Goal: Task Accomplishment & Management: Manage account settings

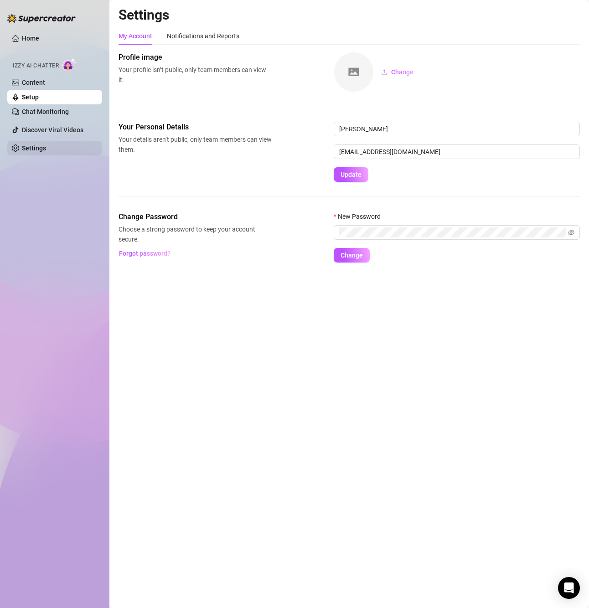
click at [29, 147] on link "Settings" at bounding box center [34, 148] width 24 height 7
click at [37, 83] on link "Content" at bounding box center [33, 82] width 23 height 7
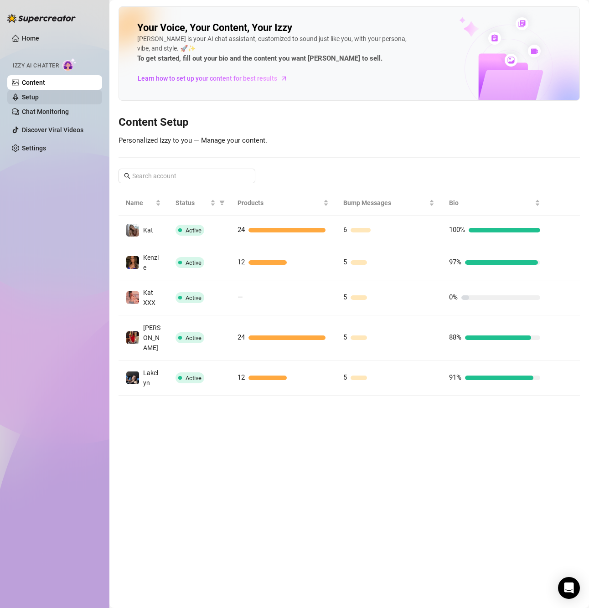
click at [39, 98] on link "Setup" at bounding box center [30, 96] width 17 height 7
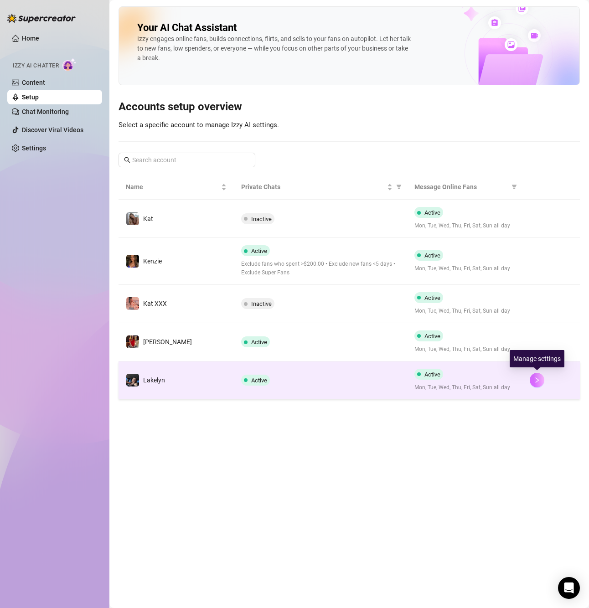
click at [537, 380] on icon "right" at bounding box center [537, 380] width 6 height 6
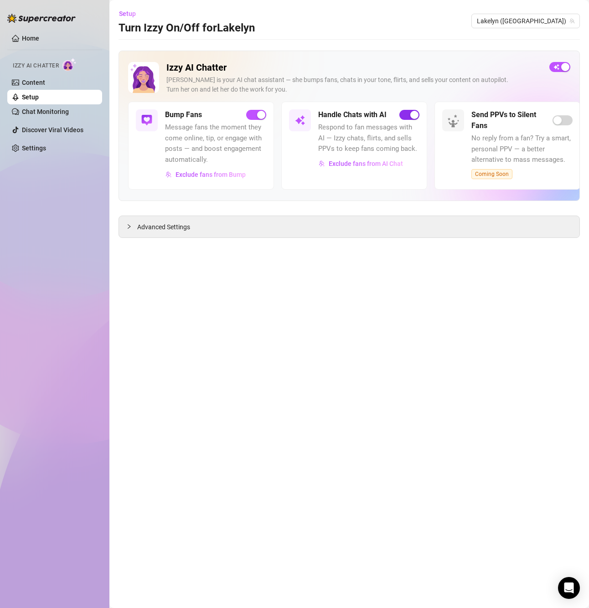
click at [408, 114] on span "button" at bounding box center [410, 115] width 20 height 10
click at [376, 35] on div "Setup Turn Izzy On/Off for [GEOGRAPHIC_DATA] ([GEOGRAPHIC_DATA])" at bounding box center [350, 20] width 462 height 29
